Goal: Check status: Check status

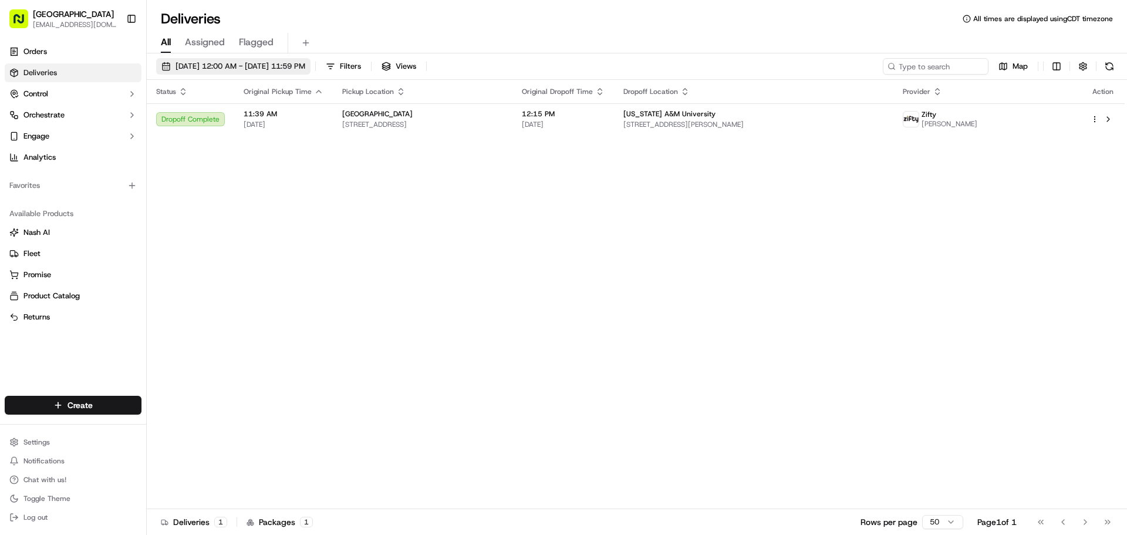
click at [305, 69] on span "[DATE] 12:00 AM - [DATE] 11:59 PM" at bounding box center [241, 66] width 130 height 11
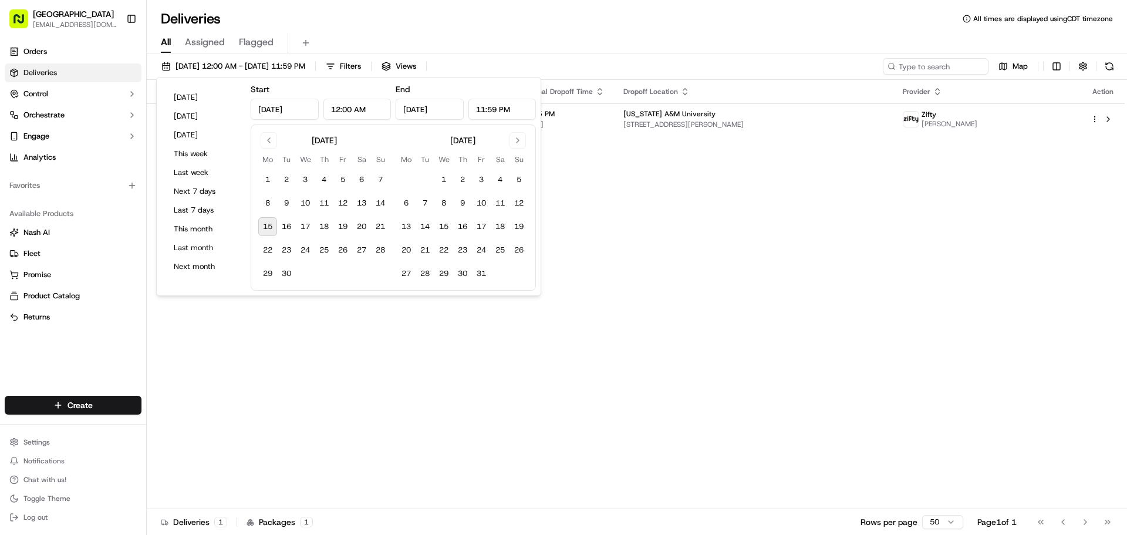
click at [241, 366] on div "Status Original Pickup Time Pickup Location Original Dropoff Time Dropoff Locat…" at bounding box center [636, 294] width 978 height 429
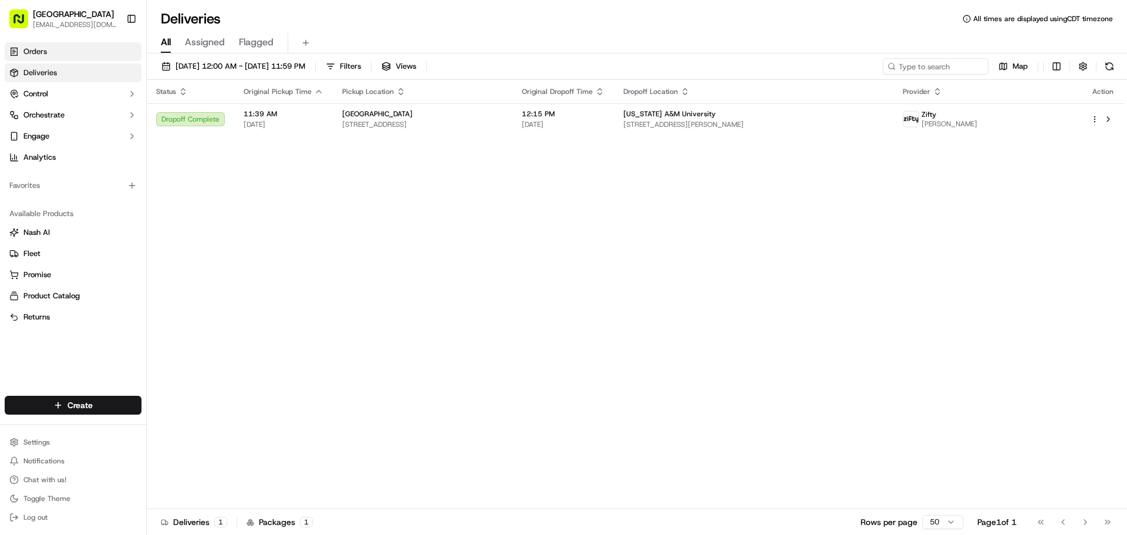
click at [102, 53] on link "Orders" at bounding box center [73, 51] width 137 height 19
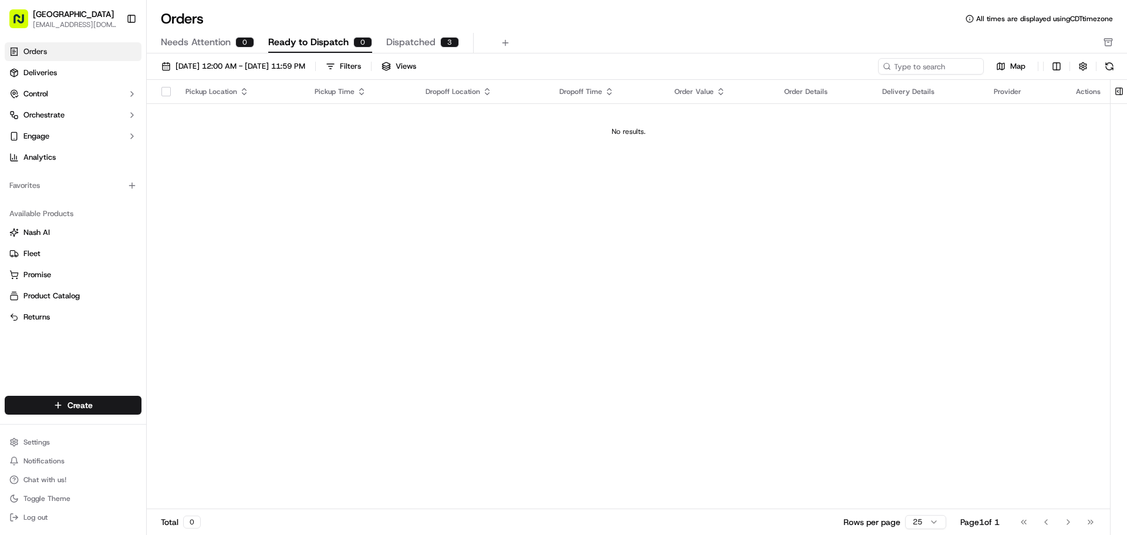
click at [431, 41] on span "Dispatched" at bounding box center [410, 42] width 49 height 14
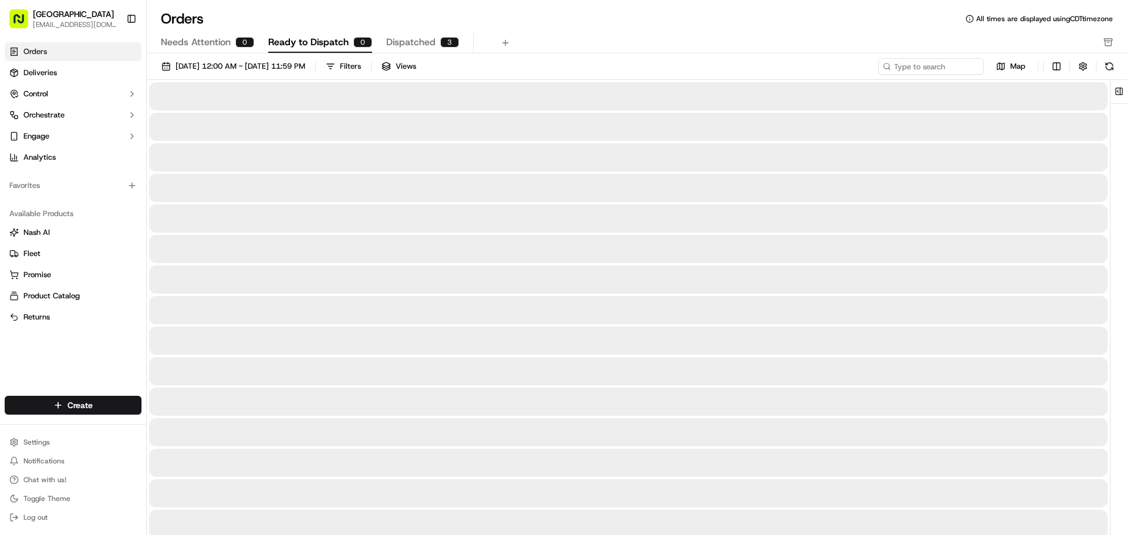
click at [315, 41] on span "Ready to Dispatch" at bounding box center [308, 42] width 80 height 14
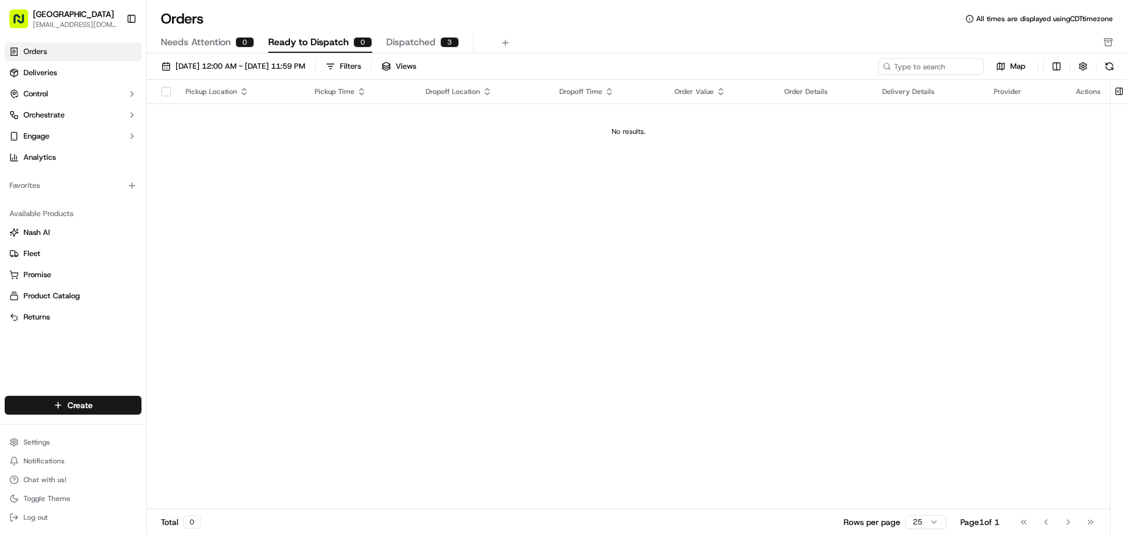
click at [183, 42] on span "Needs Attention" at bounding box center [196, 42] width 70 height 14
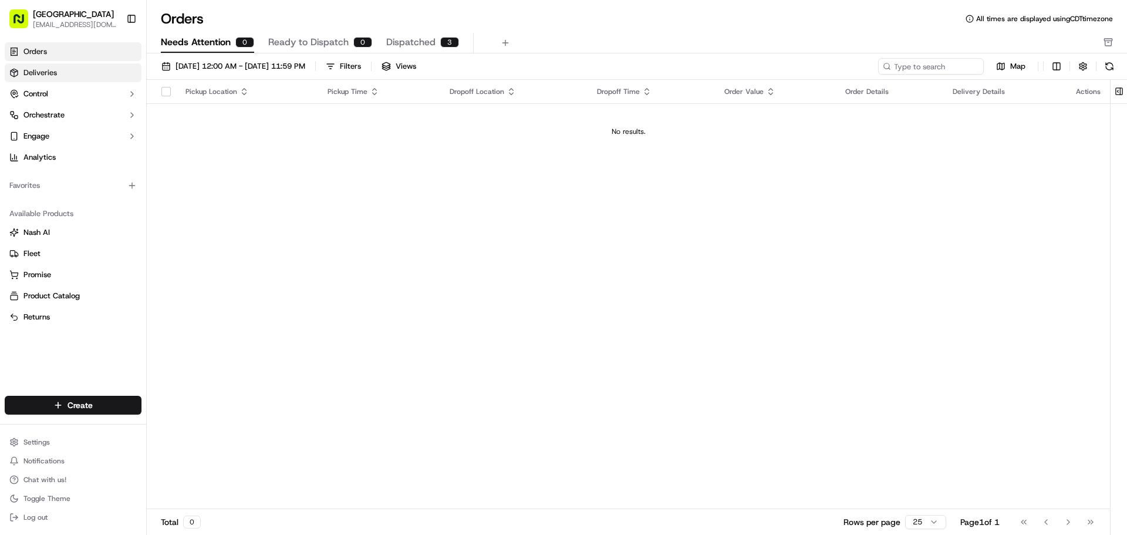
click at [97, 76] on link "Deliveries" at bounding box center [73, 72] width 137 height 19
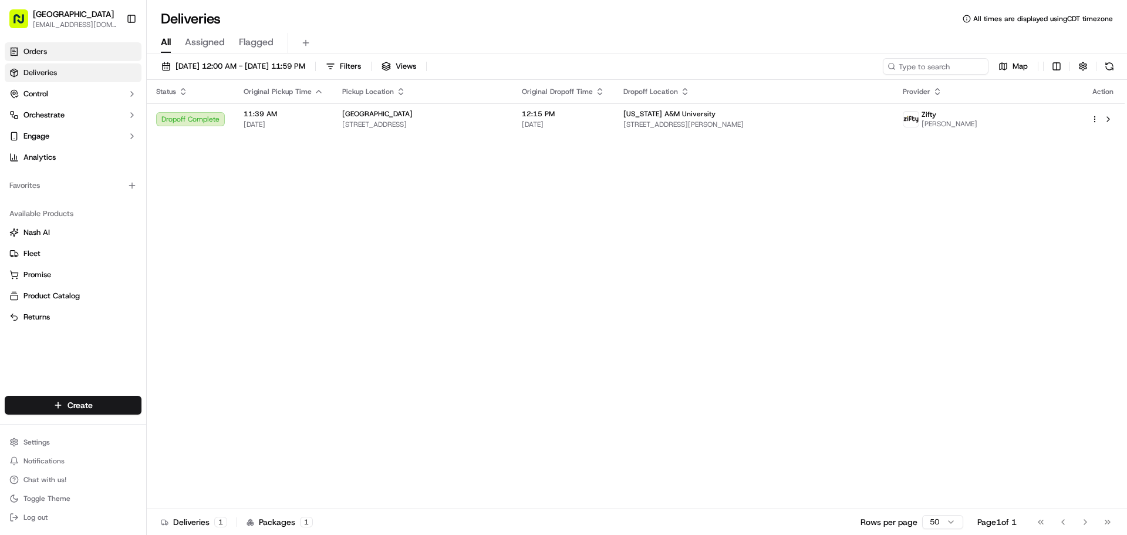
click at [76, 51] on link "Orders" at bounding box center [73, 51] width 137 height 19
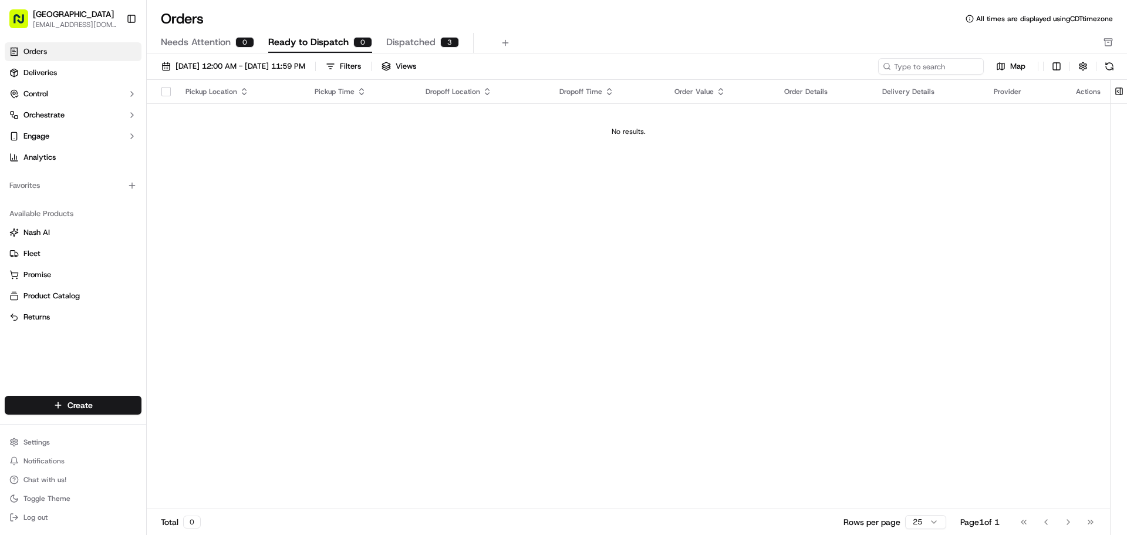
click at [204, 45] on span "Needs Attention" at bounding box center [196, 42] width 70 height 14
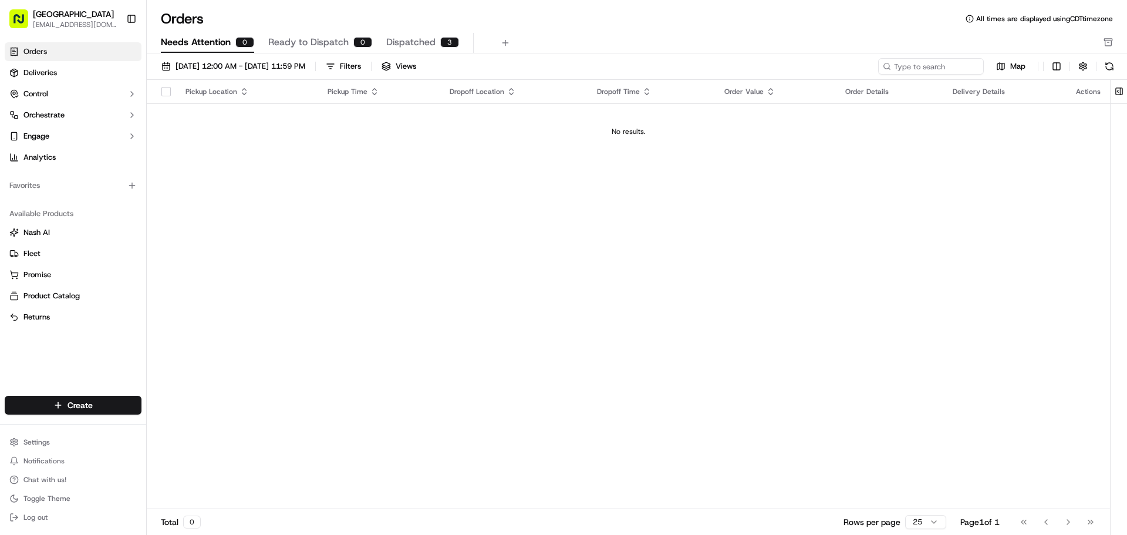
click at [56, 49] on link "Orders" at bounding box center [73, 51] width 137 height 19
